Goal: Task Accomplishment & Management: Use online tool/utility

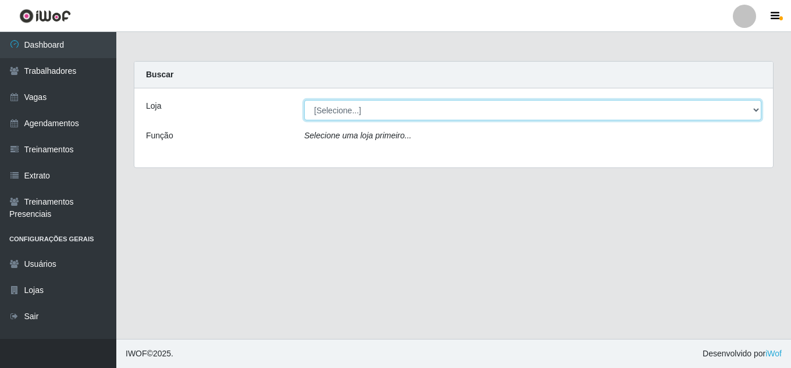
click at [614, 115] on select "[Selecione...] Jaguaribe Grill Restaurante" at bounding box center [532, 110] width 457 height 20
select select "311"
click at [304, 100] on select "[Selecione...] Jaguaribe Grill Restaurante" at bounding box center [532, 110] width 457 height 20
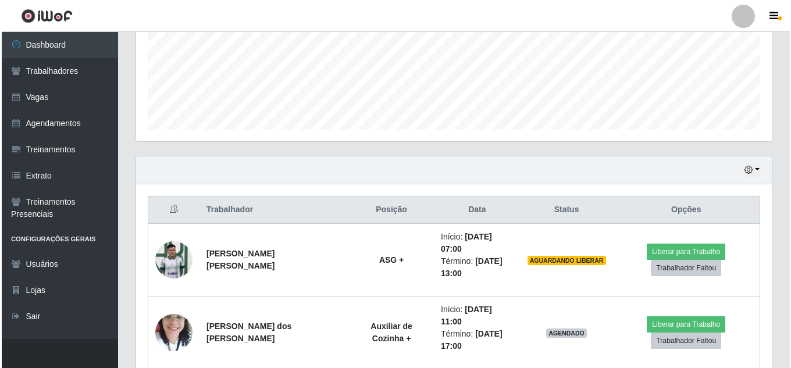
scroll to position [287, 0]
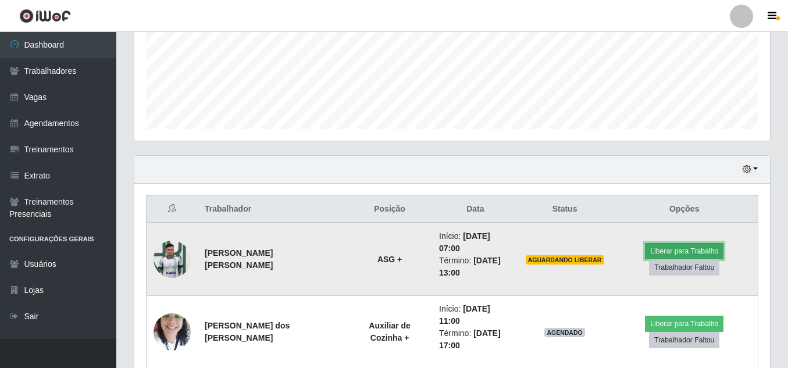
click at [696, 243] on button "Liberar para Trabalho" at bounding box center [684, 251] width 79 height 16
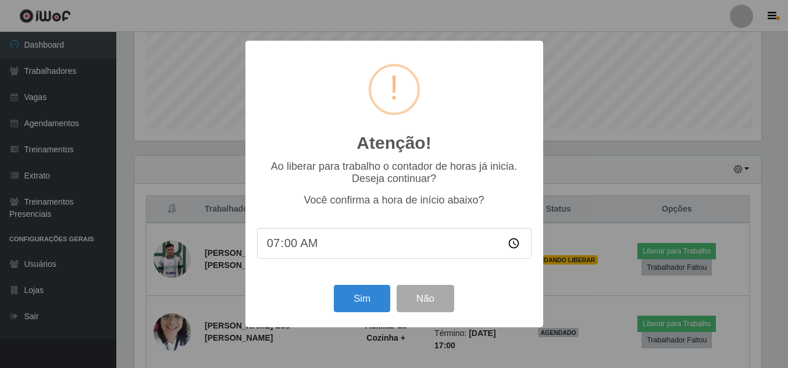
scroll to position [241, 630]
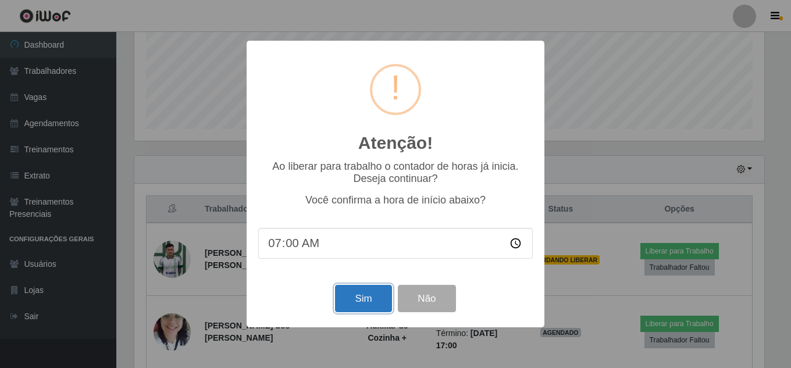
click at [359, 312] on button "Sim" at bounding box center [363, 298] width 56 height 27
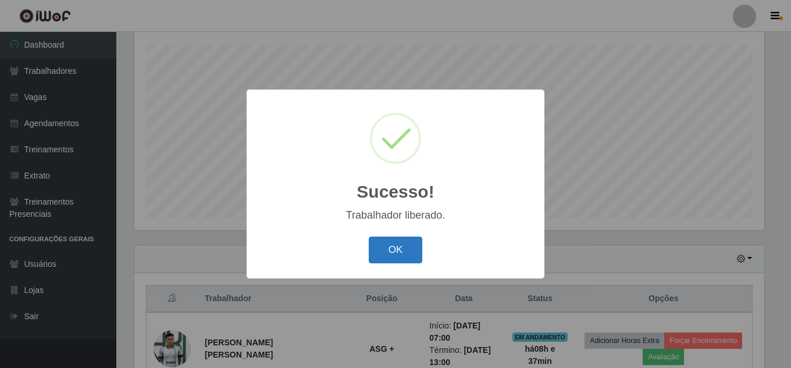
click at [403, 248] on button "OK" at bounding box center [396, 250] width 54 height 27
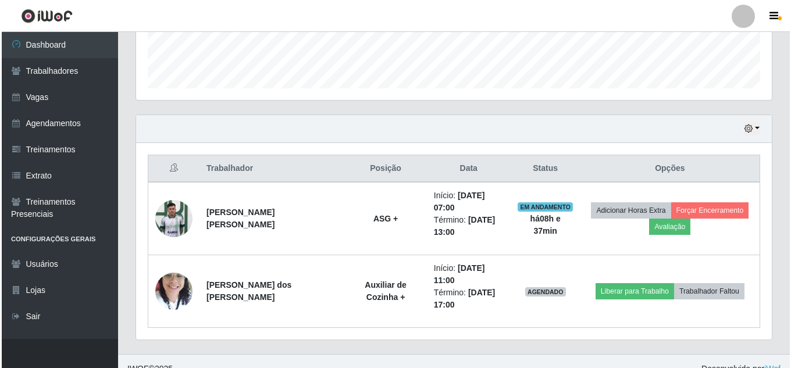
scroll to position [329, 0]
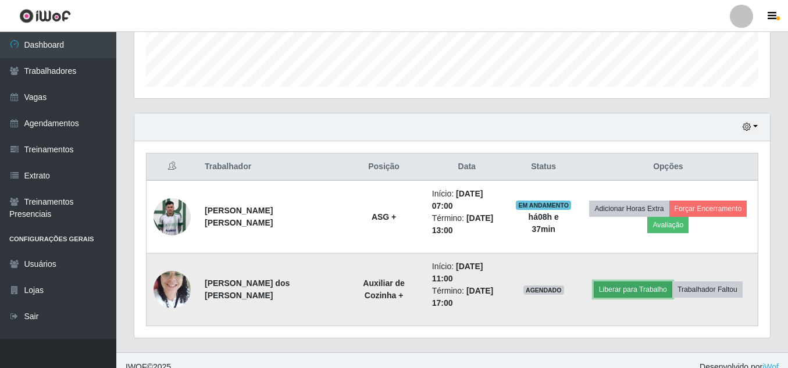
click at [630, 289] on button "Liberar para Trabalho" at bounding box center [633, 290] width 79 height 16
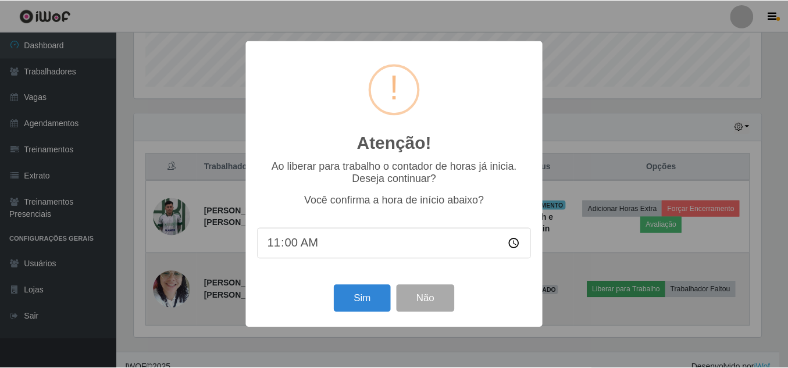
scroll to position [241, 630]
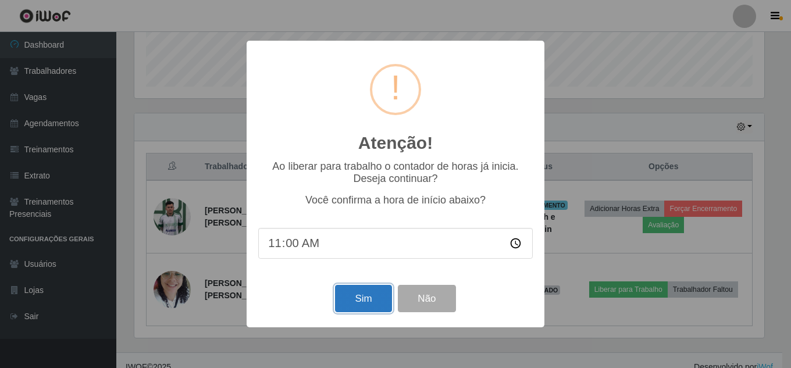
click at [349, 296] on button "Sim" at bounding box center [363, 298] width 56 height 27
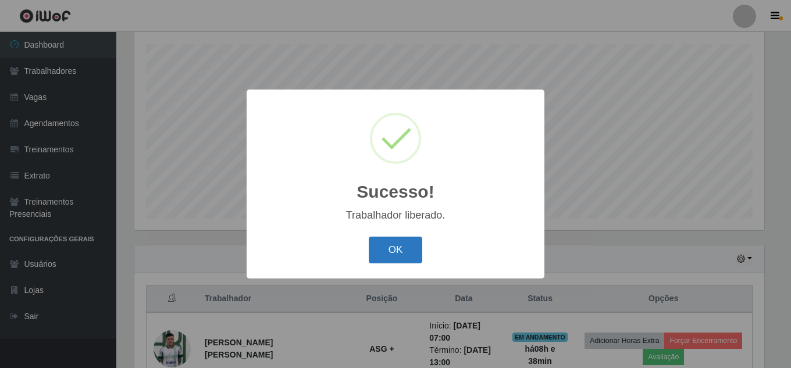
click at [406, 256] on button "OK" at bounding box center [396, 250] width 54 height 27
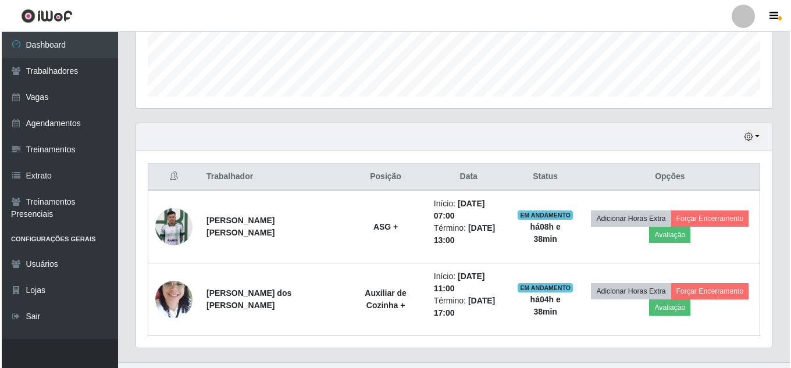
scroll to position [343, 0]
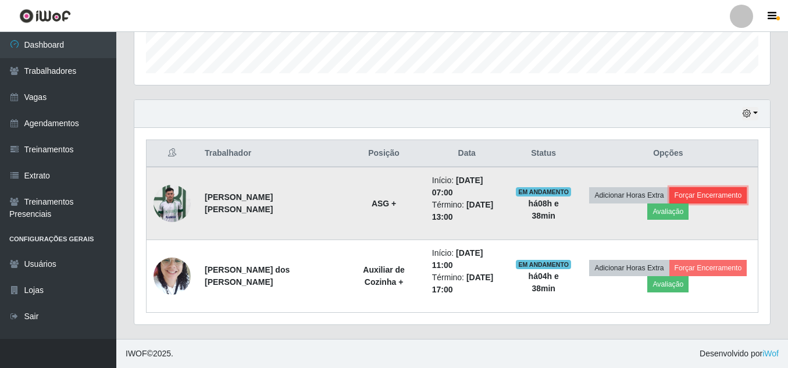
click at [708, 195] on button "Forçar Encerramento" at bounding box center [709, 195] width 78 height 16
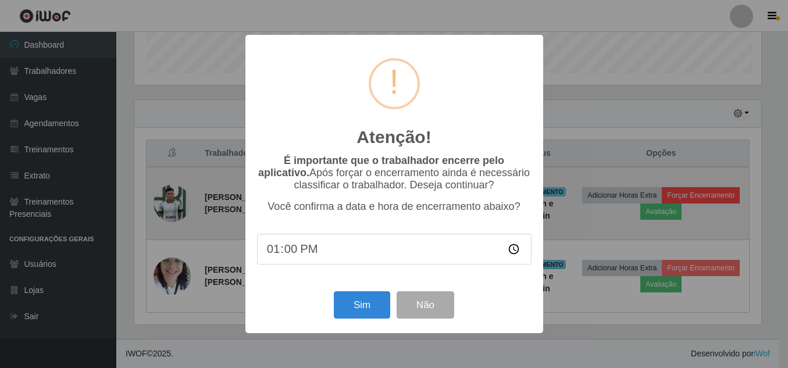
scroll to position [241, 630]
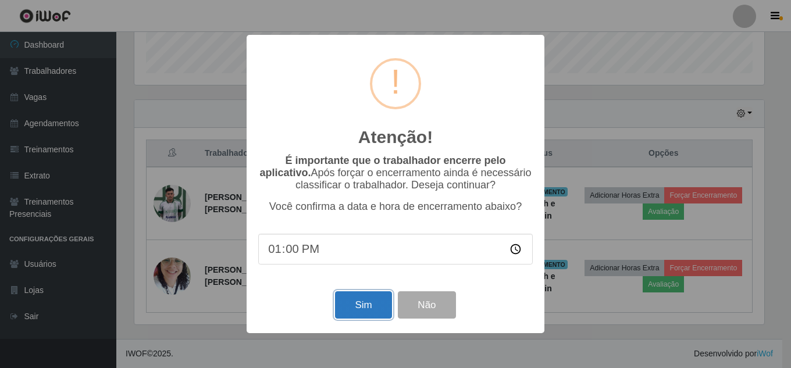
click at [358, 312] on button "Sim" at bounding box center [363, 305] width 56 height 27
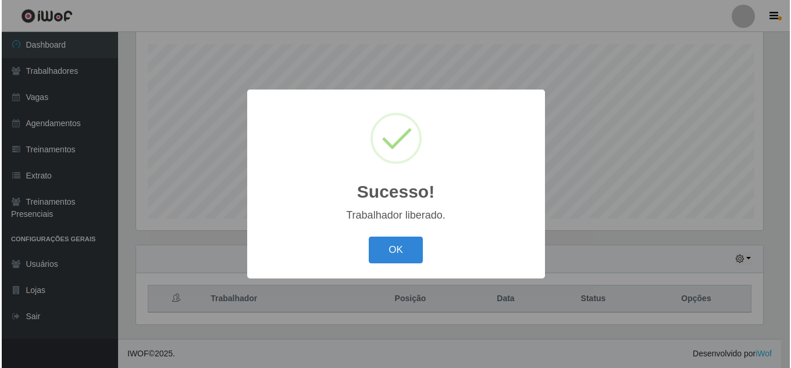
scroll to position [0, 0]
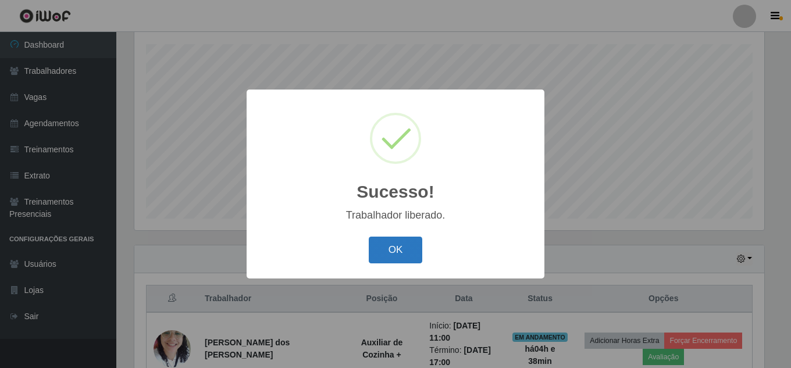
click at [403, 256] on button "OK" at bounding box center [396, 250] width 54 height 27
